Goal: Navigation & Orientation: Find specific page/section

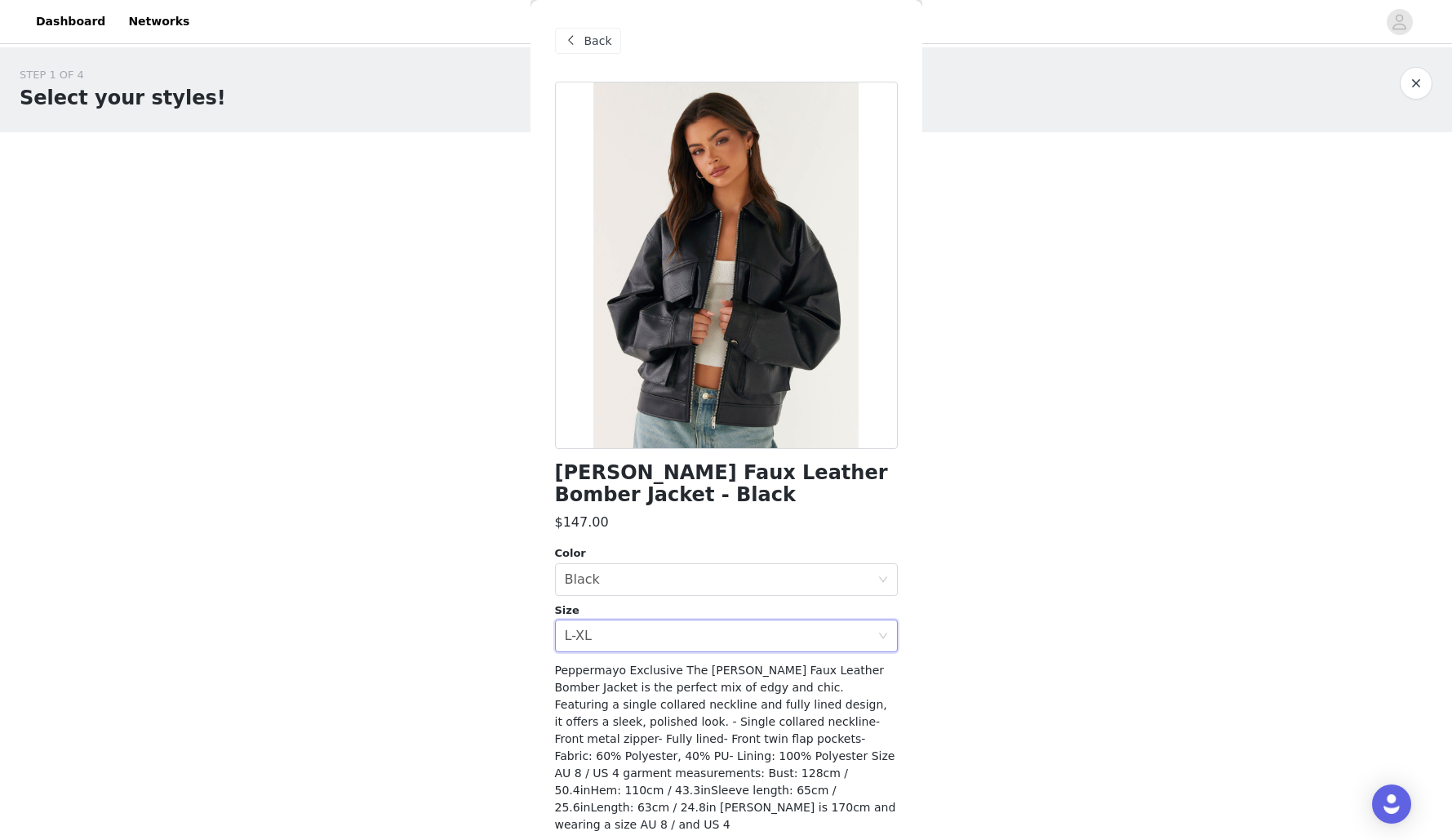
scroll to position [45, 0]
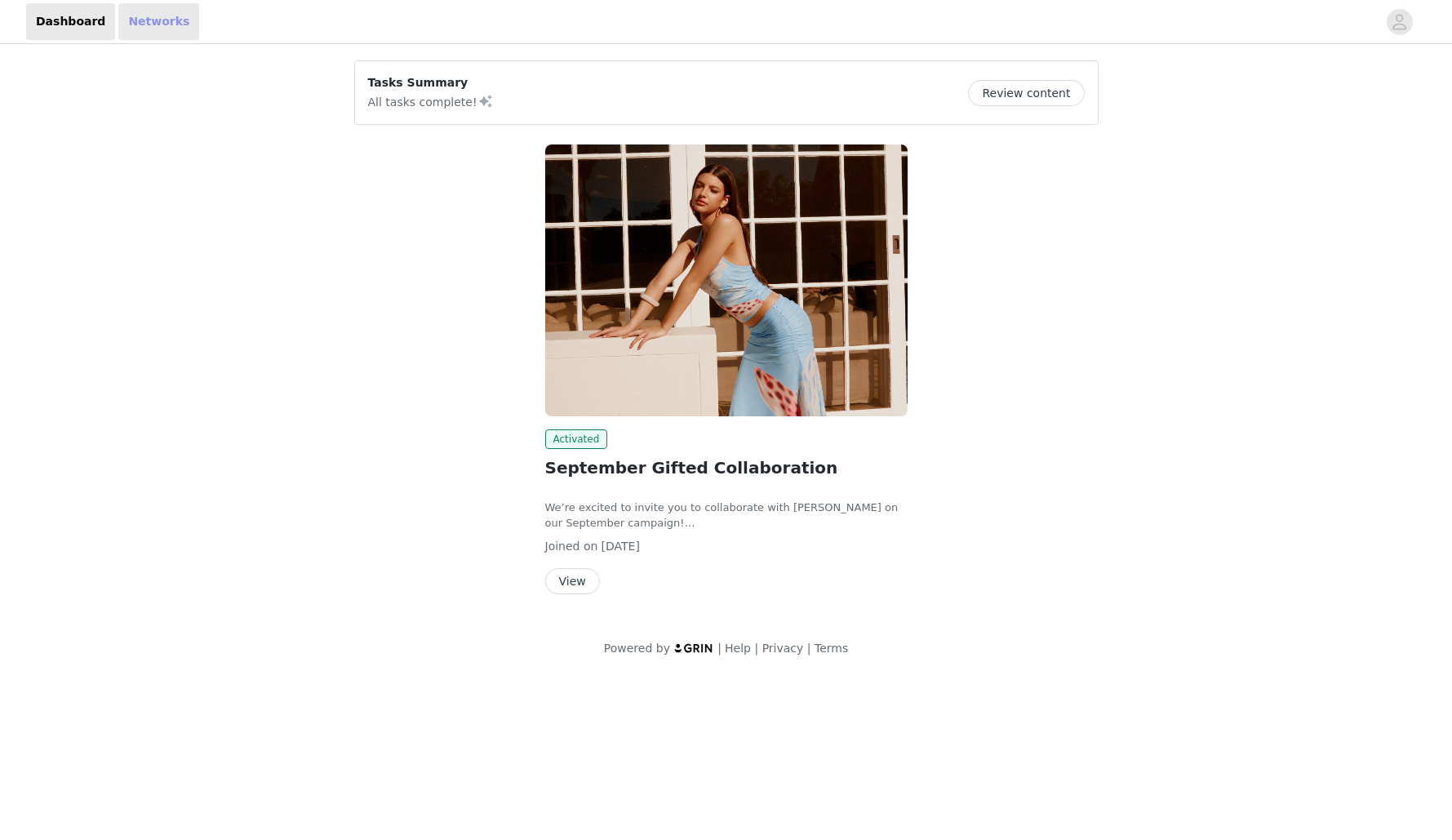
click at [139, 24] on link "Networks" at bounding box center [159, 22] width 81 height 37
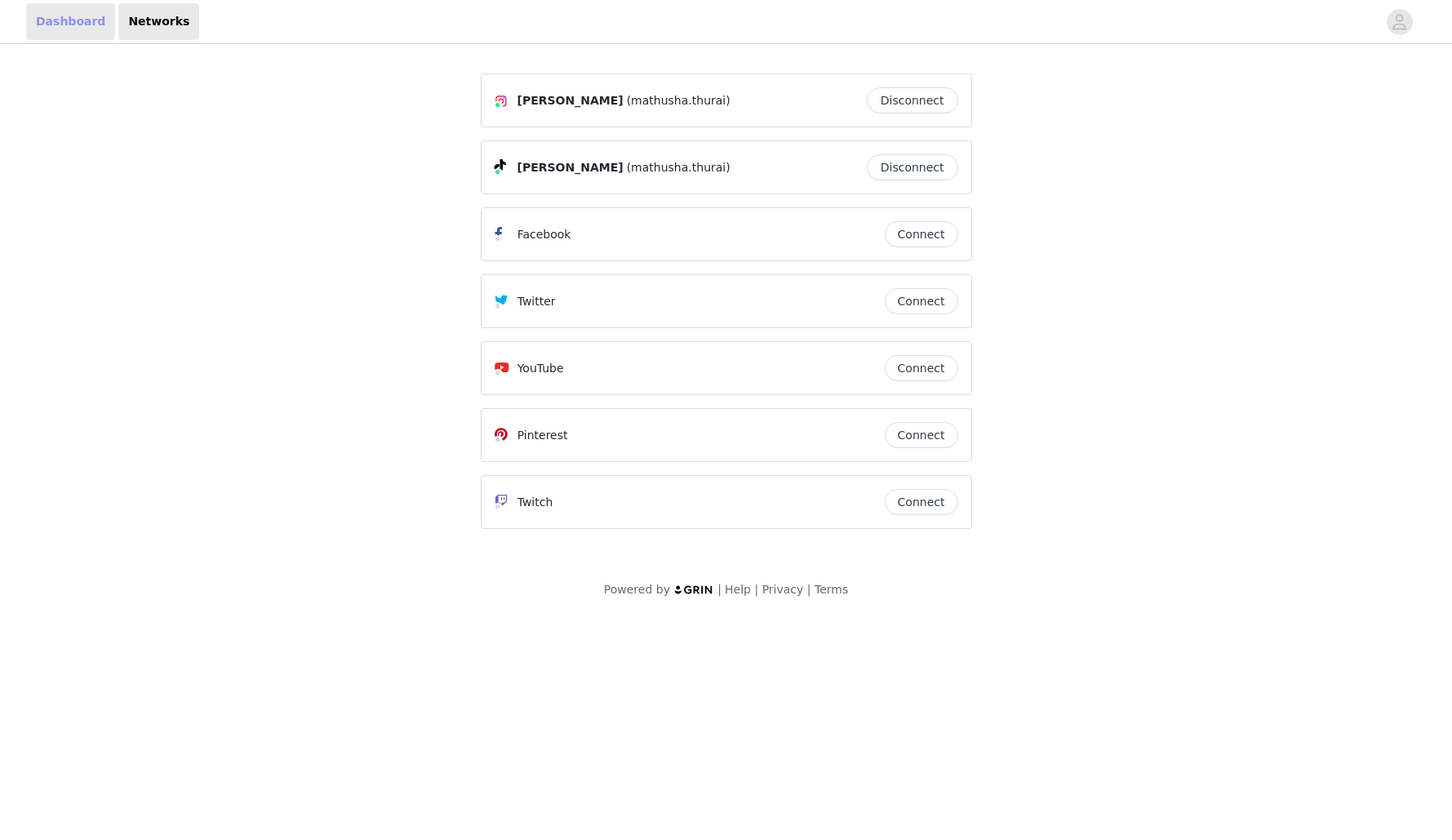
click at [48, 21] on link "Dashboard" at bounding box center [70, 22] width 89 height 37
